Goal: Information Seeking & Learning: Learn about a topic

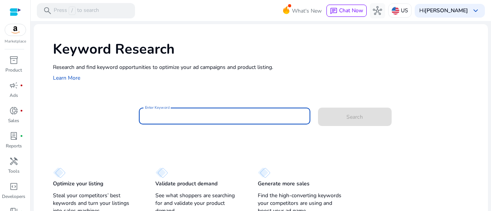
click at [186, 113] on input "Enter Keyword" at bounding box center [224, 116] width 159 height 8
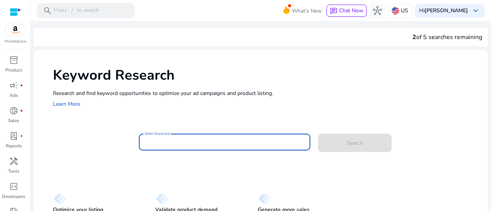
click at [247, 141] on input "Enter Keyword" at bounding box center [224, 142] width 159 height 8
paste input "**********"
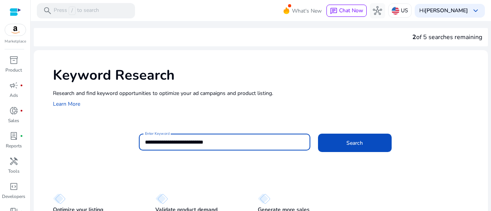
click at [318, 134] on button "Search" at bounding box center [355, 143] width 74 height 18
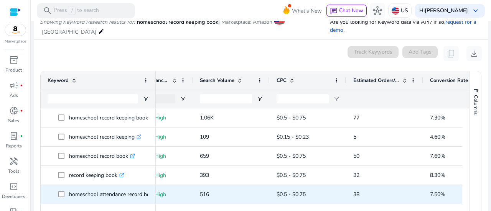
scroll to position [0, 212]
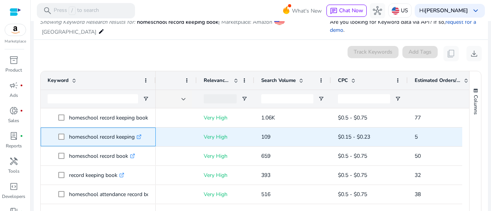
drag, startPoint x: 69, startPoint y: 135, endPoint x: 134, endPoint y: 136, distance: 65.2
click at [134, 136] on p "homeschool record keeping .st0{fill:#2c8af8}" at bounding box center [105, 137] width 73 height 16
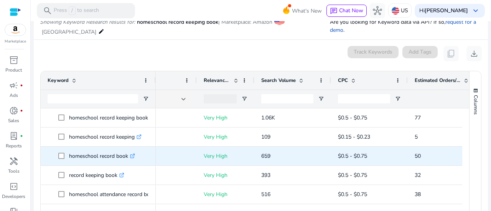
click at [148, 153] on span "homeschool record book .st0{fill:#2c8af8}" at bounding box center [103, 156] width 91 height 16
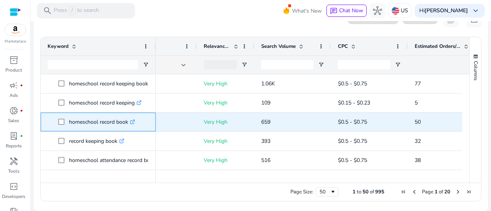
drag, startPoint x: 127, startPoint y: 121, endPoint x: 68, endPoint y: 121, distance: 59.1
click at [68, 121] on span "homeschool record book .st0{fill:#2c8af8}" at bounding box center [103, 122] width 91 height 16
copy span "homeschool record book"
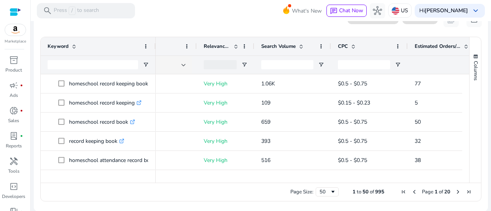
click at [204, 15] on mat-toolbar "search Press / to search What's New chat Chat Now hub US Hi [PERSON_NAME] keybo…" at bounding box center [261, 10] width 460 height 21
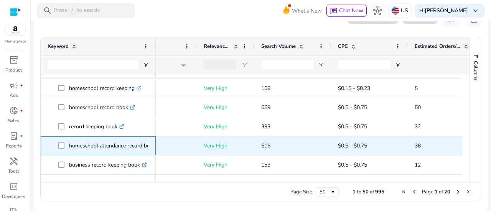
click at [144, 147] on p "homeschool attendance record book .st0{fill:#2c8af8}" at bounding box center [116, 146] width 94 height 16
copy p "homeschool attendance record book"
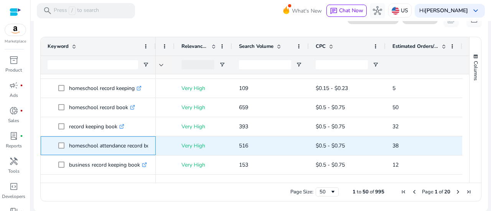
scroll to position [0, 157]
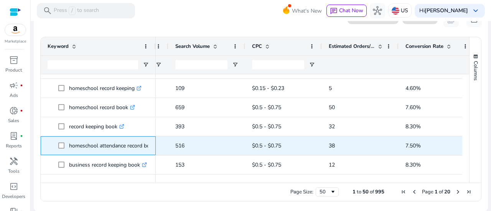
copy p "homeschool attendance record book"
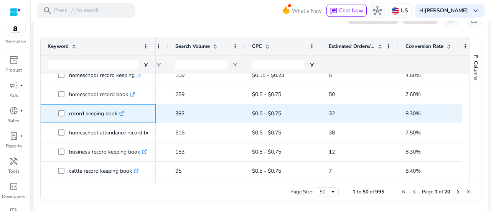
drag, startPoint x: 117, startPoint y: 113, endPoint x: 68, endPoint y: 114, distance: 49.1
click at [68, 114] on span "record keeping book .st0{fill:#2c8af8}" at bounding box center [103, 114] width 91 height 16
copy span "record keeping book"
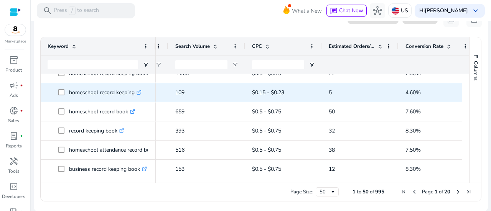
click at [133, 94] on p "homeschool record keeping .st0{fill:#2c8af8}" at bounding box center [105, 93] width 73 height 16
drag, startPoint x: 134, startPoint y: 94, endPoint x: 64, endPoint y: 89, distance: 70.3
click at [64, 89] on span "homeschool record keeping .st0{fill:#2c8af8}" at bounding box center [103, 93] width 91 height 16
copy span "homeschool record keeping"
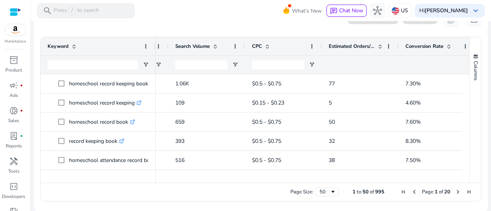
click at [147, 23] on div "0 keyword(s) selected Track Keywords Add Tags content_copy download" at bounding box center [261, 19] width 442 height 15
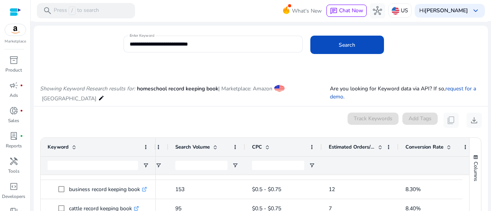
scroll to position [0, 0]
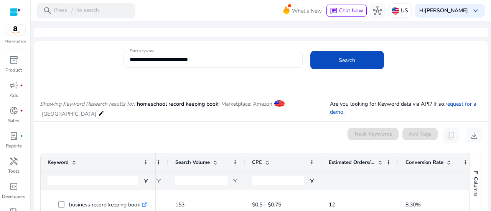
click at [194, 61] on input "**********" at bounding box center [213, 59] width 167 height 8
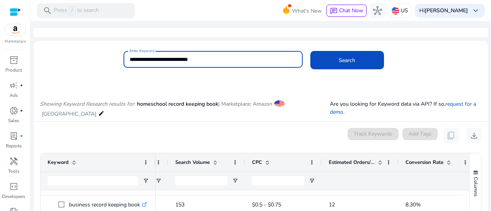
click at [194, 61] on input "**********" at bounding box center [213, 59] width 167 height 8
paste input "**********"
click at [310, 51] on button "Search" at bounding box center [347, 60] width 74 height 18
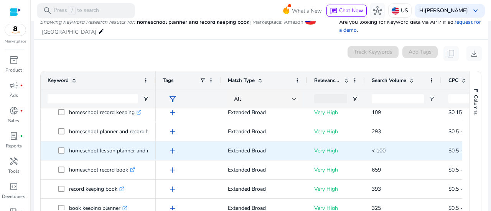
scroll to position [38, 0]
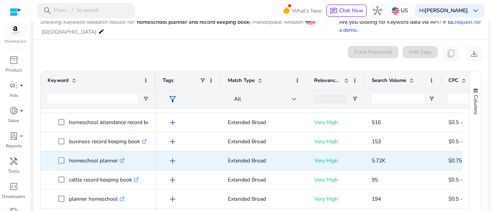
click at [123, 161] on icon ".st0{fill:#2c8af8}" at bounding box center [122, 160] width 5 height 5
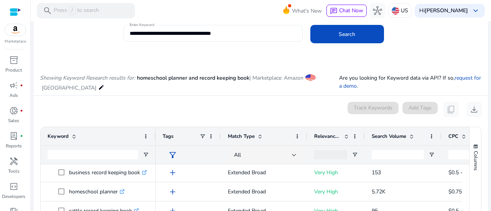
click at [194, 33] on input "**********" at bounding box center [213, 33] width 167 height 8
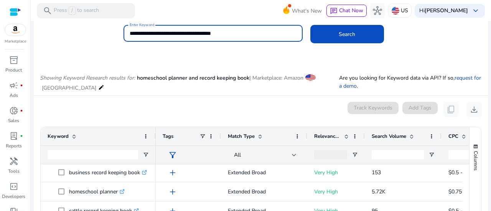
click at [194, 33] on input "**********" at bounding box center [213, 33] width 167 height 8
paste input
type input "**********"
click at [310, 25] on button "Search" at bounding box center [347, 34] width 74 height 18
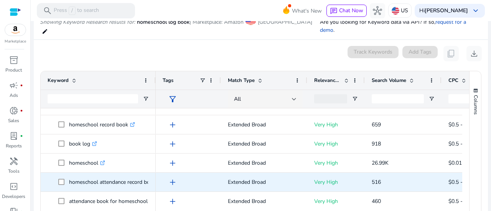
scroll to position [71, 0]
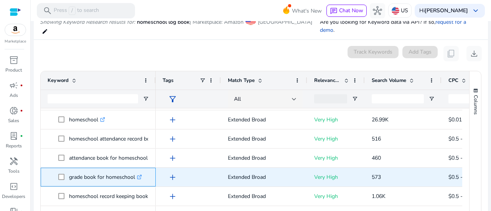
click at [139, 175] on icon ".st0{fill:#2c8af8}" at bounding box center [139, 177] width 5 height 5
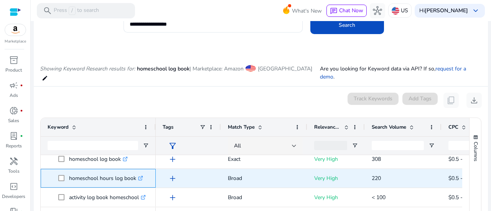
click at [142, 176] on icon ".st0{fill:#2c8af8}" at bounding box center [140, 178] width 5 height 5
drag, startPoint x: 134, startPoint y: 172, endPoint x: 66, endPoint y: 167, distance: 68.5
click at [66, 171] on span "homeschool hours log book .st0{fill:#2c8af8}" at bounding box center [103, 179] width 91 height 16
copy span "homeschool hours log book"
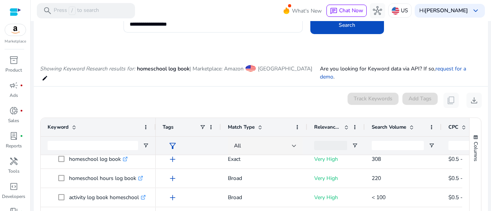
click at [151, 65] on p "Showing Keyword Research results for: homeschool log book | Marketplace: Amazon…" at bounding box center [180, 74] width 280 height 18
